Goal: Find specific page/section

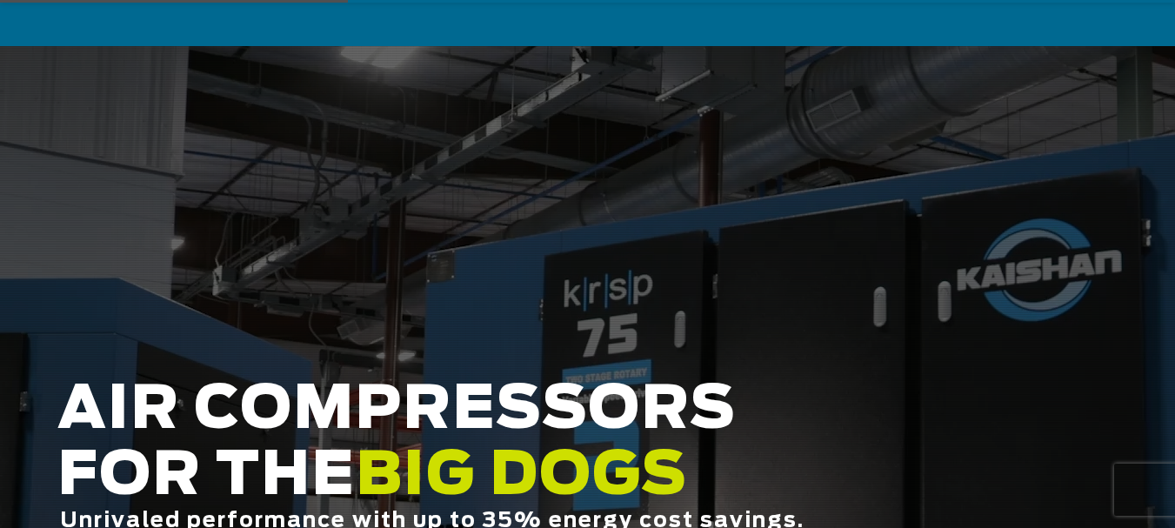
scroll to position [232, 0]
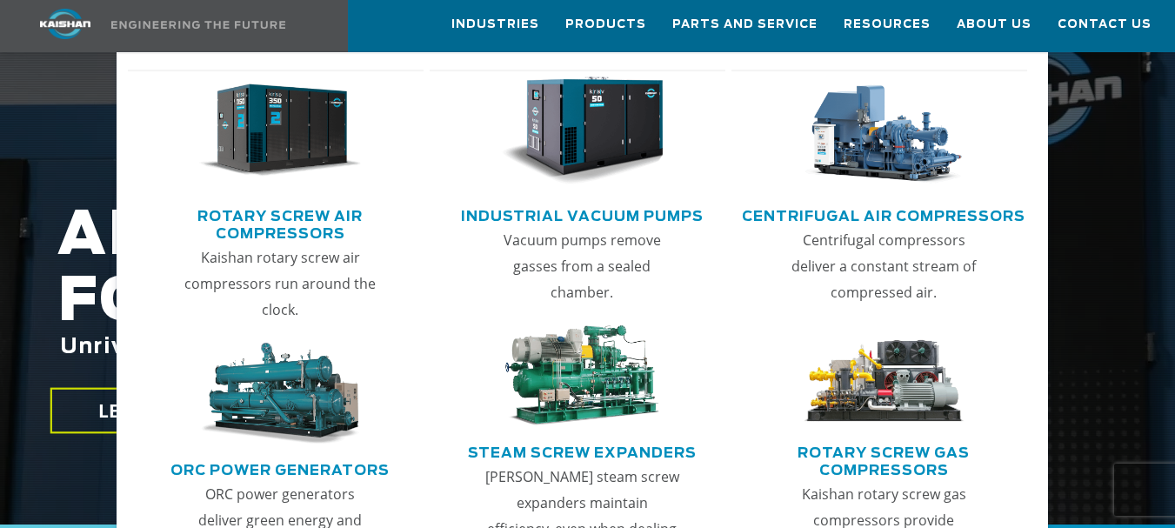
click at [273, 222] on link "Rotary Screw Air Compressors" at bounding box center [279, 222] width 287 height 43
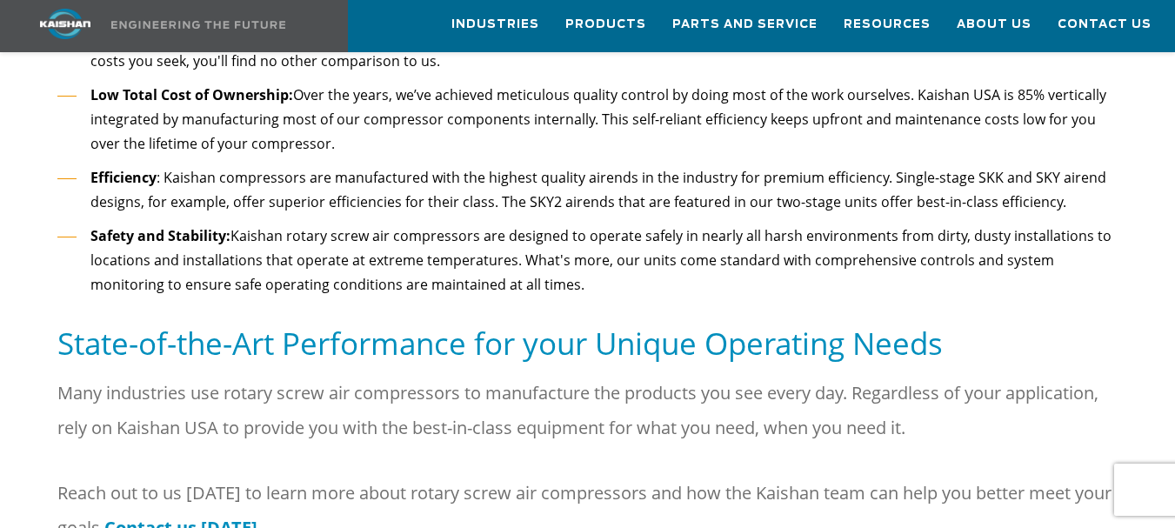
scroll to position [1975, 0]
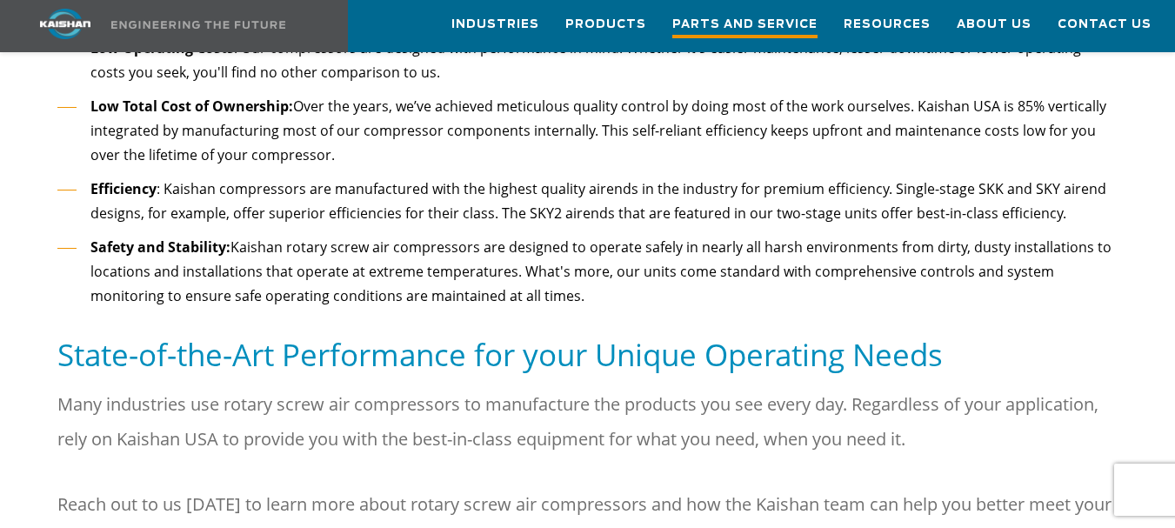
click at [746, 16] on span "Parts and Service" at bounding box center [744, 26] width 145 height 23
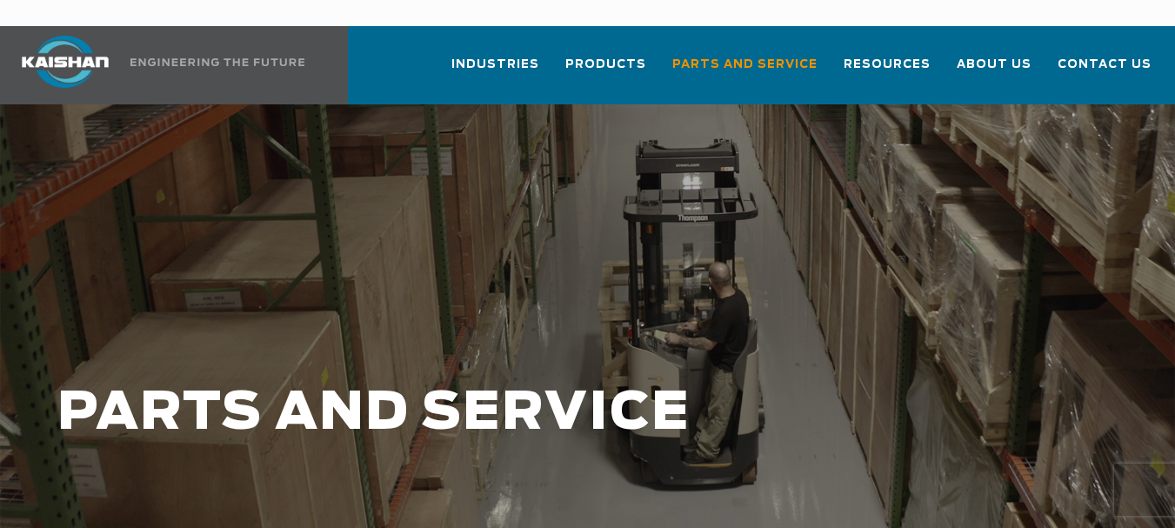
click at [1017, 146] on div at bounding box center [587, 430] width 1175 height 652
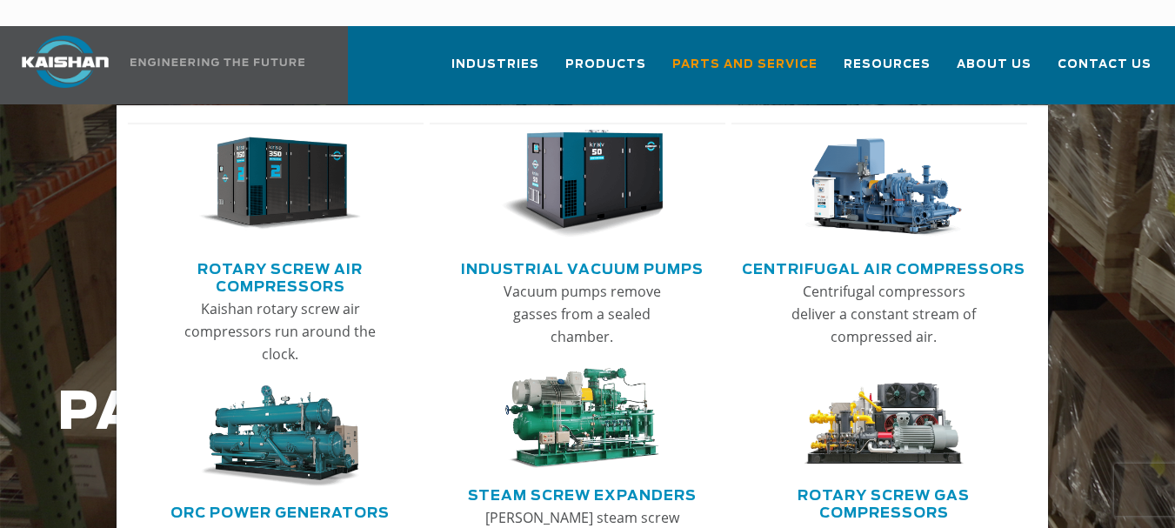
click at [276, 254] on link "Rotary Screw Air Compressors" at bounding box center [279, 275] width 287 height 43
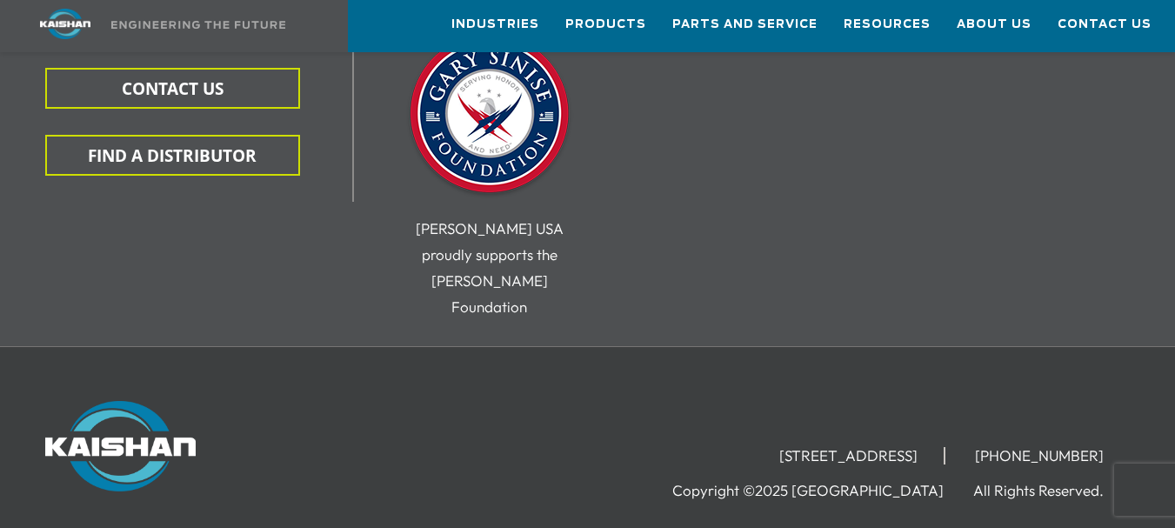
scroll to position [3297, 0]
